Goal: Task Accomplishment & Management: Manage account settings

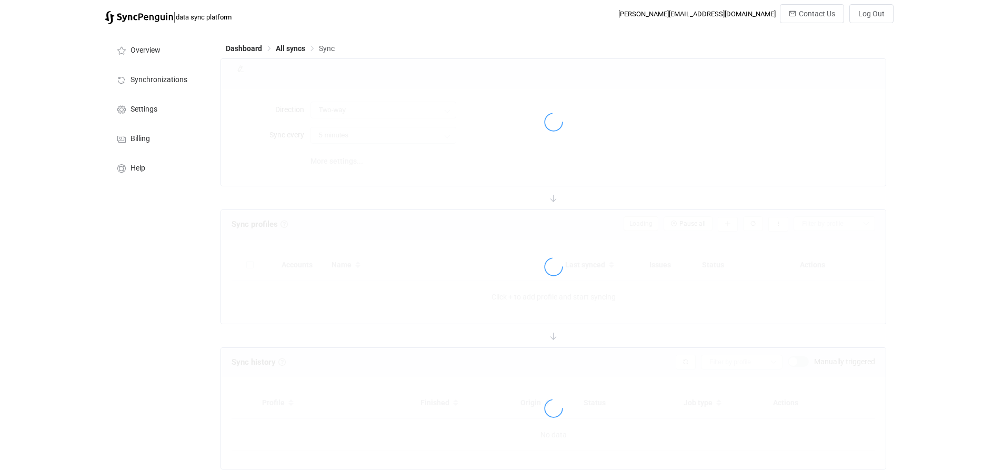
type input "iCloud → HubSpot"
type input "12 hours"
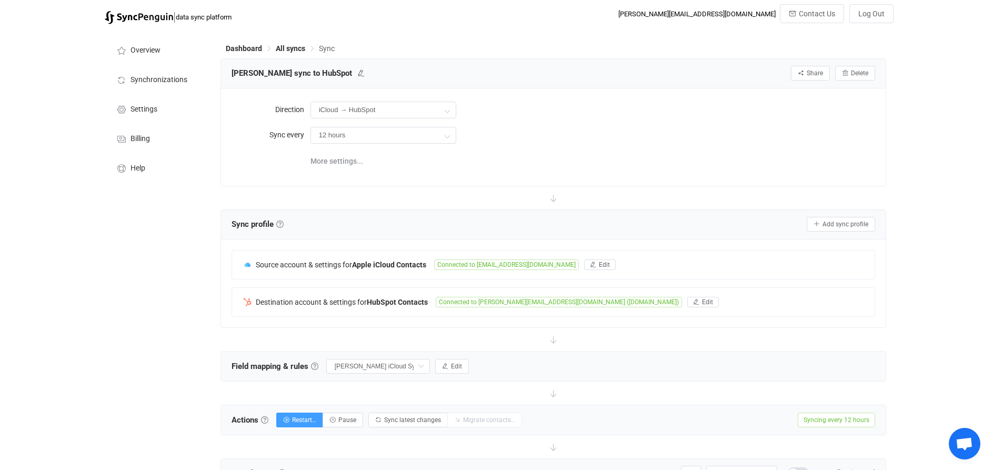
click at [300, 55] on div "Dashboard All syncs Sync" at bounding box center [553, 51] width 666 height 16
click at [291, 49] on span "All syncs" at bounding box center [290, 48] width 29 height 8
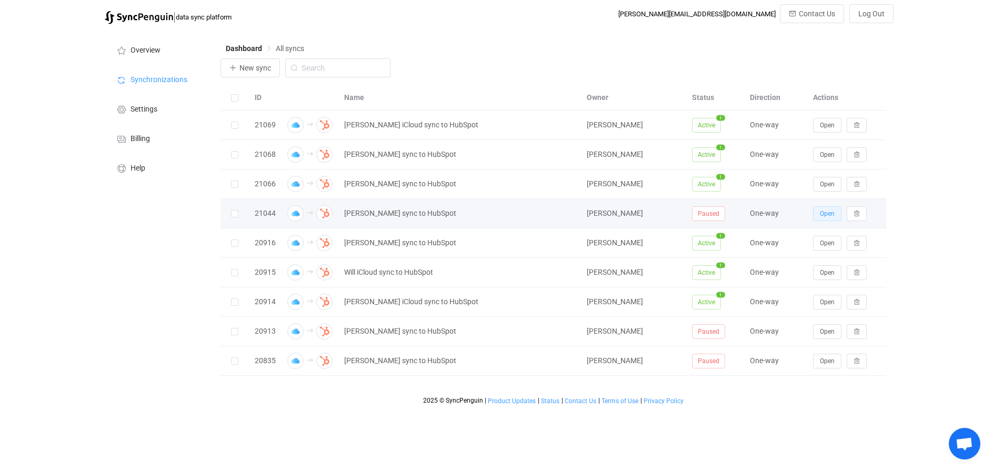
click at [825, 218] on button "Open" at bounding box center [827, 213] width 28 height 15
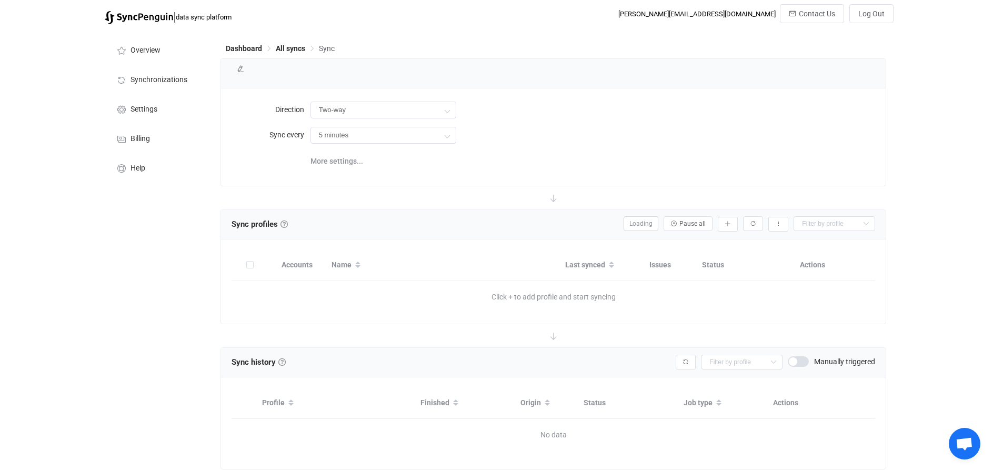
type input "iCloud → HubSpot"
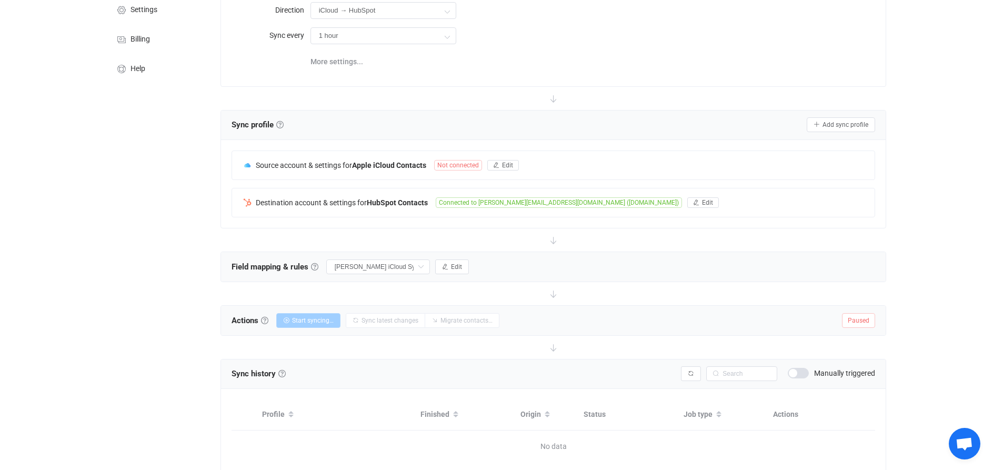
scroll to position [105, 0]
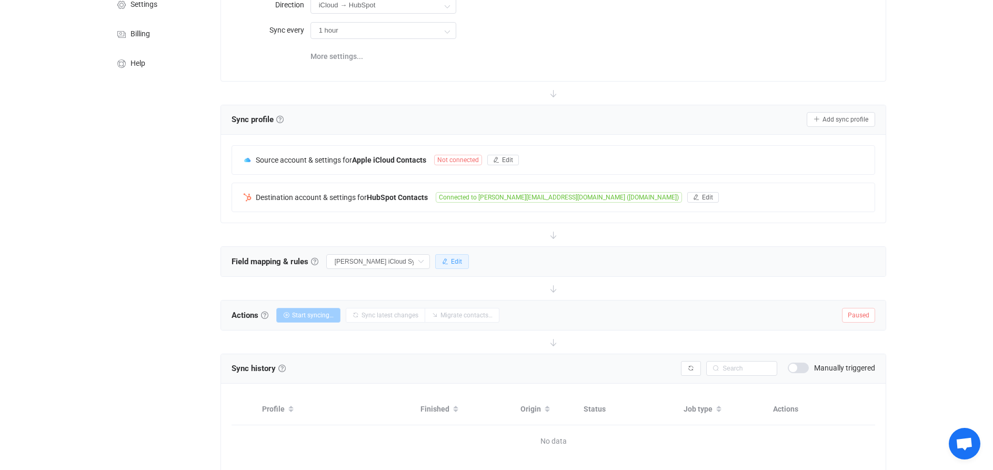
click at [462, 258] on span "Edit" at bounding box center [456, 261] width 11 height 7
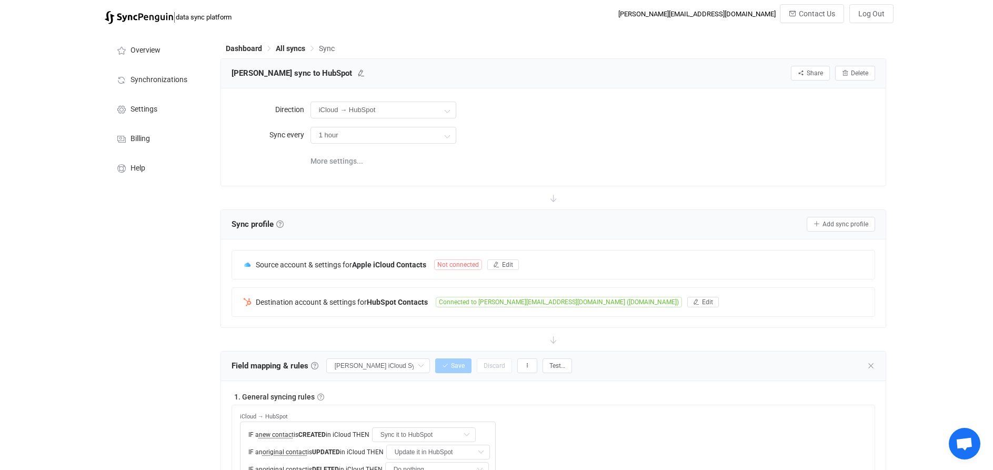
scroll to position [0, 0]
click at [871, 367] on icon at bounding box center [870, 365] width 8 height 8
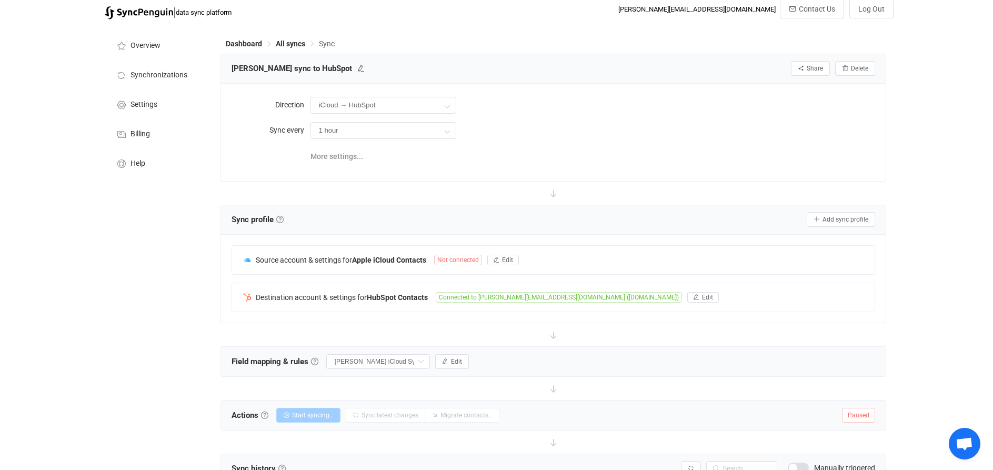
scroll to position [5, 0]
click at [443, 134] on icon at bounding box center [446, 130] width 13 height 21
click at [362, 281] on li "24 hours" at bounding box center [383, 279] width 145 height 18
type input "24 hours"
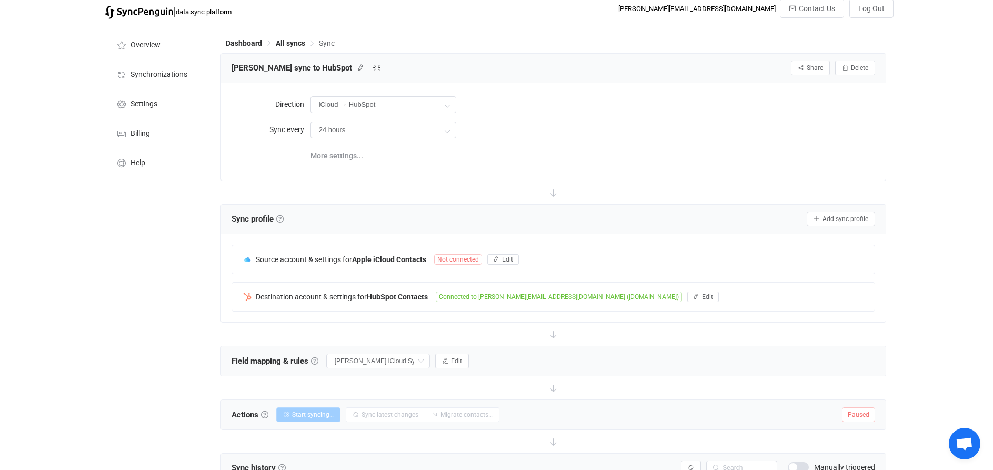
click at [504, 173] on div "Direction iCloud → HubSpot Two-way HubSpot iCloud iCloud HubSpot Sync every 24 …" at bounding box center [553, 131] width 665 height 97
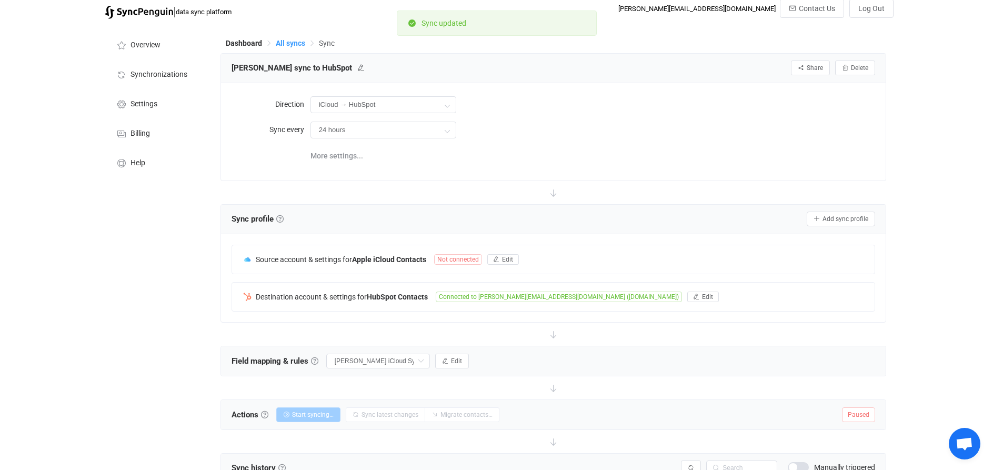
click at [294, 43] on span "All syncs" at bounding box center [290, 43] width 29 height 8
